Goal: Check status: Check status

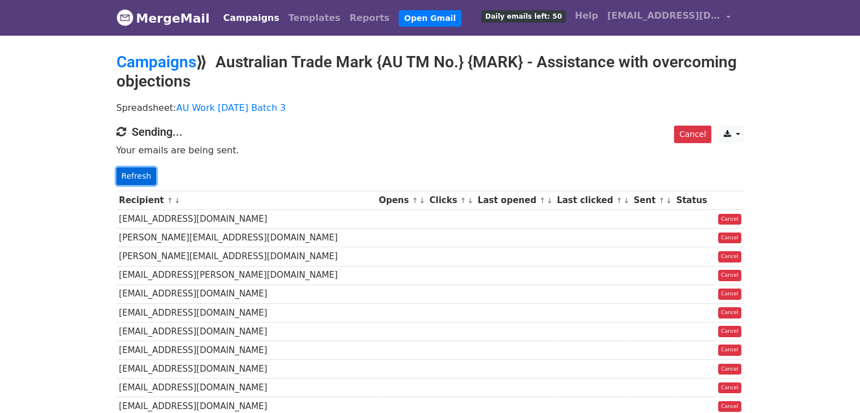
click at [130, 175] on link "Refresh" at bounding box center [136, 176] width 40 height 18
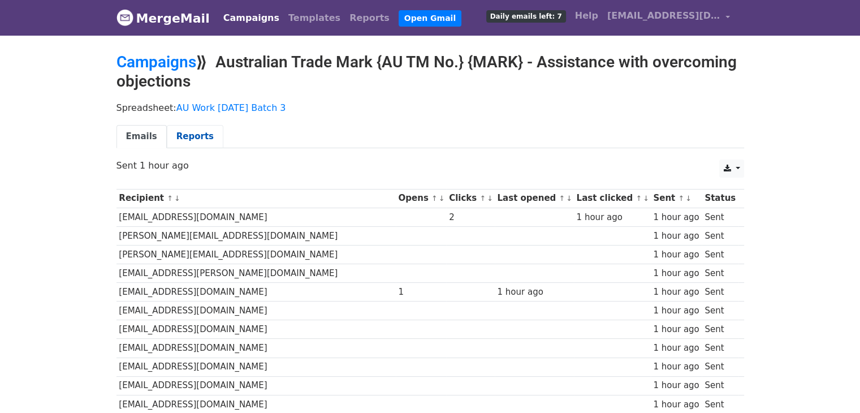
click at [189, 135] on link "Reports" at bounding box center [195, 136] width 57 height 23
